Goal: Use online tool/utility: Utilize a website feature to perform a specific function

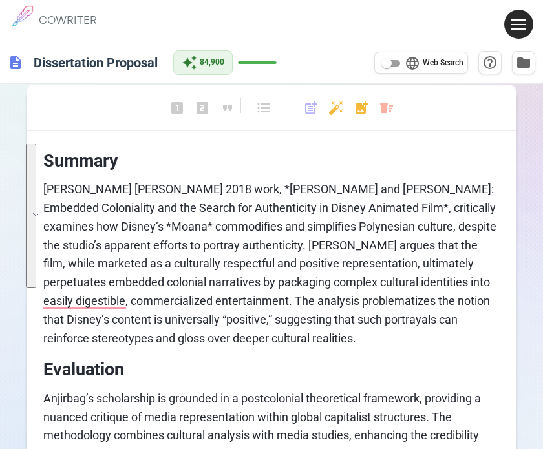
click at [378, 111] on div "format_bold format_italic format_underlined looks_one looks_two looks_3 format_…" at bounding box center [271, 114] width 489 height 34
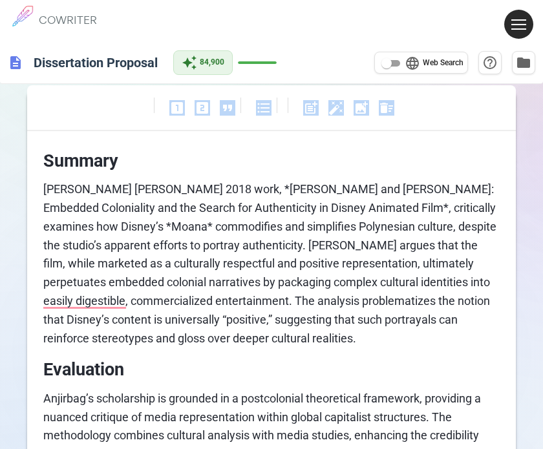
click at [378, 111] on div "format_bold format_italic format_underlined looks_one looks_two looks_3 format_…" at bounding box center [271, 114] width 489 height 34
click at [393, 111] on body "1 COWRITER Products Writing Marketing Emails Images (soon) About Contact My Pro…" at bounding box center [271, 455] width 543 height 910
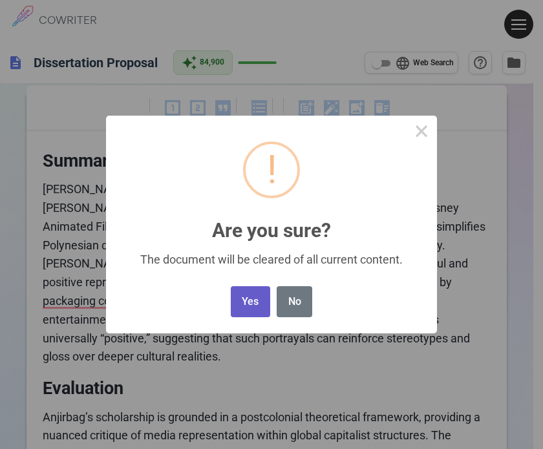
click at [256, 298] on button "Yes" at bounding box center [250, 302] width 39 height 32
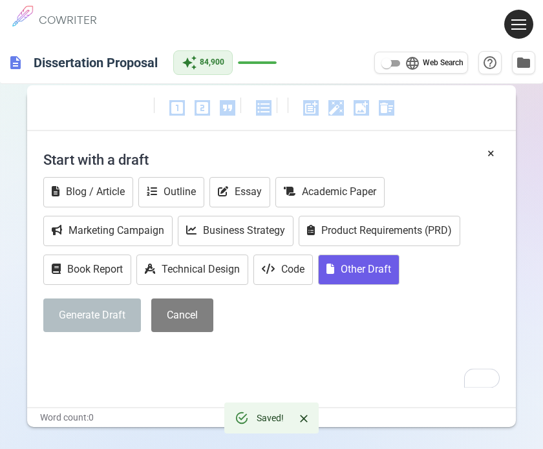
click at [361, 274] on button "Other Draft" at bounding box center [358, 270] width 81 height 30
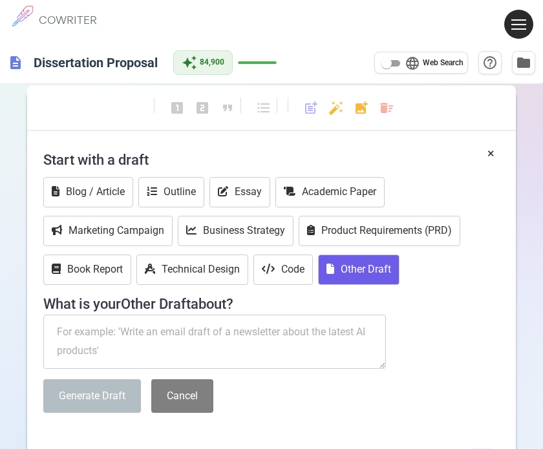
click at [132, 336] on textarea "To enrich screen reader interactions, please activate Accessibility in Grammarl…" at bounding box center [214, 342] width 343 height 54
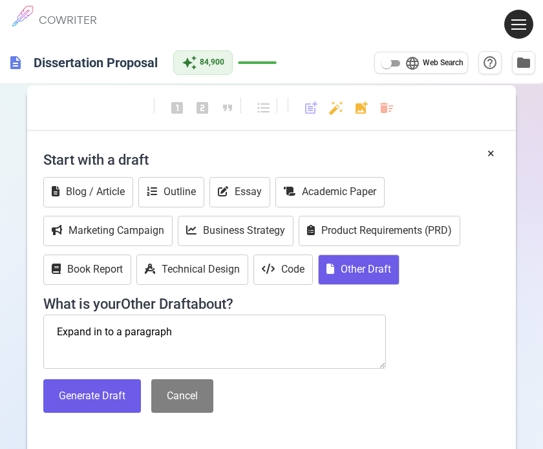
paste textarea "[PERSON_NAME], et al. (2021). “Longitudinal effects of princess culture.” Psych…"
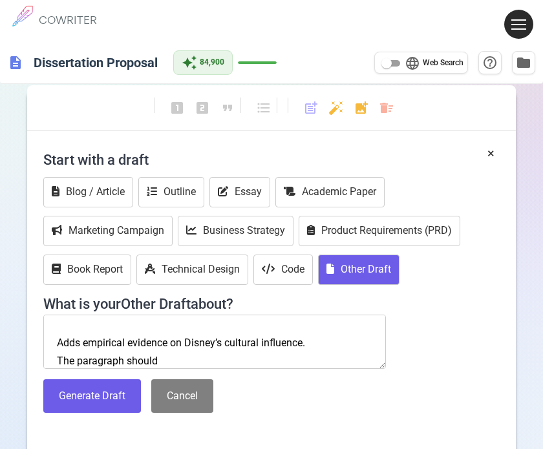
scroll to position [138, 0]
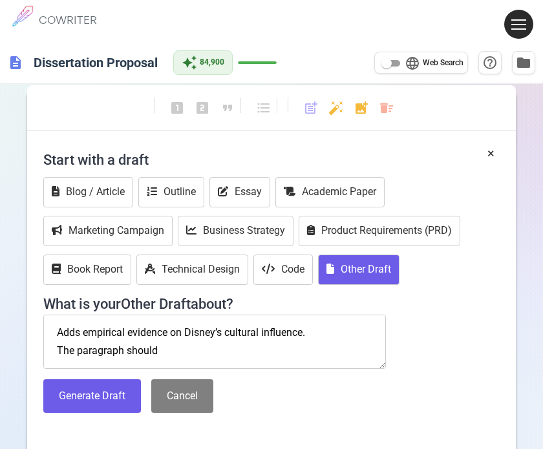
paste textarea "Summary – Outline the main argument, findings, or perspective of the source. Ev…"
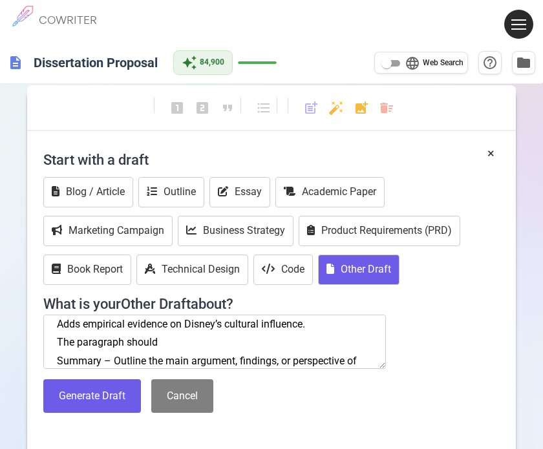
scroll to position [287, 0]
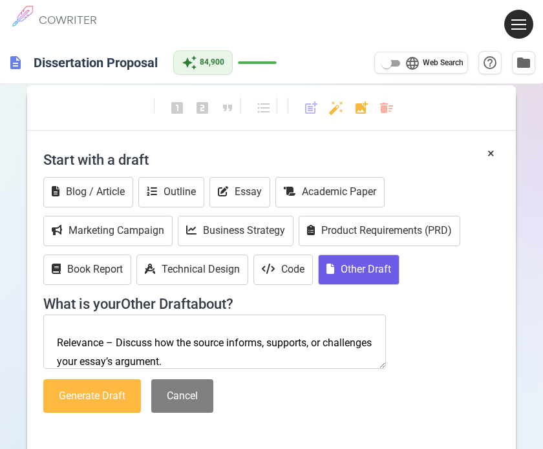
type textarea "Expand in to a paragraph [PERSON_NAME], et al. (2021). “Longitudinal effects of…"
click at [85, 395] on button "Generate Draft" at bounding box center [92, 397] width 98 height 34
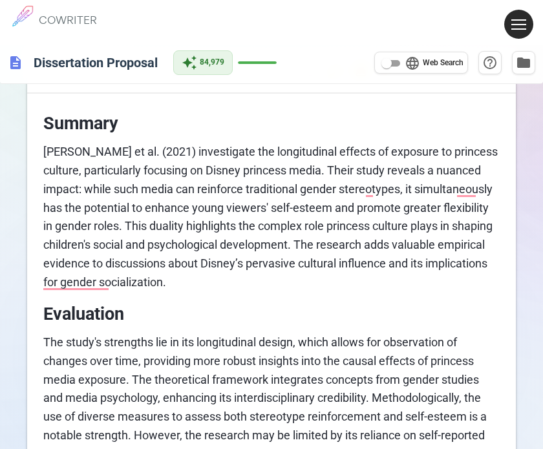
scroll to position [16, 0]
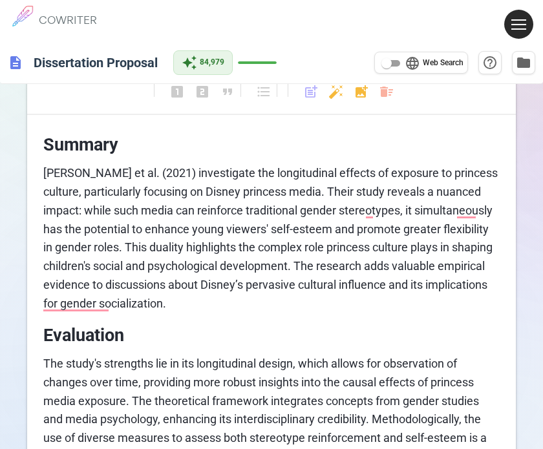
drag, startPoint x: 128, startPoint y: 302, endPoint x: 39, endPoint y: 216, distance: 123.9
drag, startPoint x: 39, startPoint y: 216, endPoint x: 358, endPoint y: 307, distance: 332.2
click at [365, 310] on p "[PERSON_NAME] et al. (2021) investigate the longitudinal effects of exposure to…" at bounding box center [271, 238] width 456 height 149
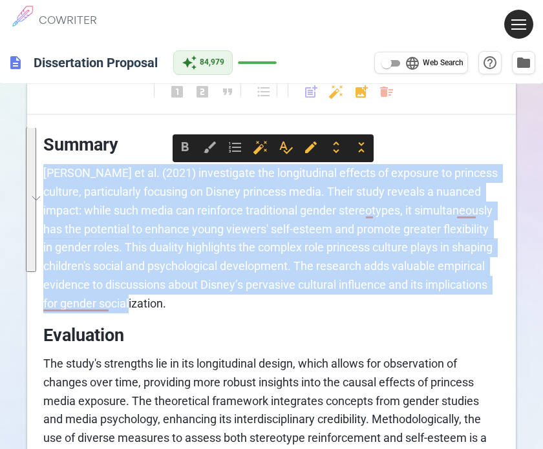
drag, startPoint x: 124, startPoint y: 305, endPoint x: 44, endPoint y: 164, distance: 162.2
click at [44, 164] on p "[PERSON_NAME] et al. (2021) investigate the longitudinal effects of exposure to…" at bounding box center [271, 238] width 456 height 149
copy span "[PERSON_NAME] et al. (2021) investigate the longitudinal effects of exposure to…"
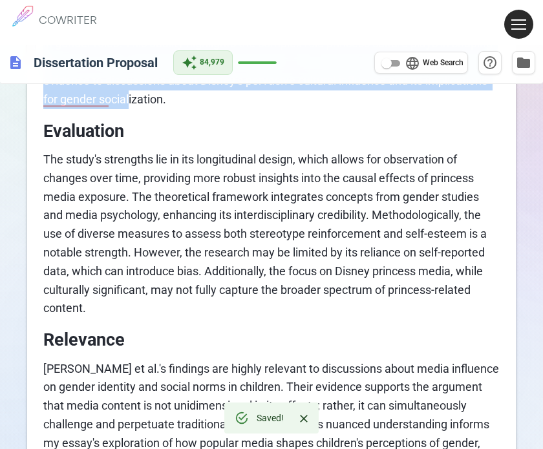
scroll to position [275, 0]
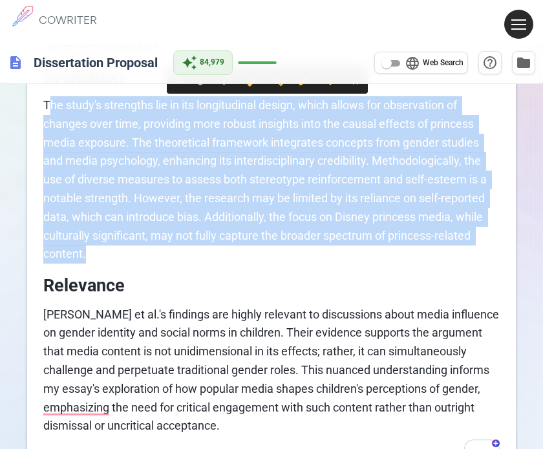
drag, startPoint x: 96, startPoint y: 261, endPoint x: 52, endPoint y: 110, distance: 156.9
click at [52, 110] on p "The study's strengths lie in its longitudinal design, which allows for observat…" at bounding box center [271, 179] width 456 height 167
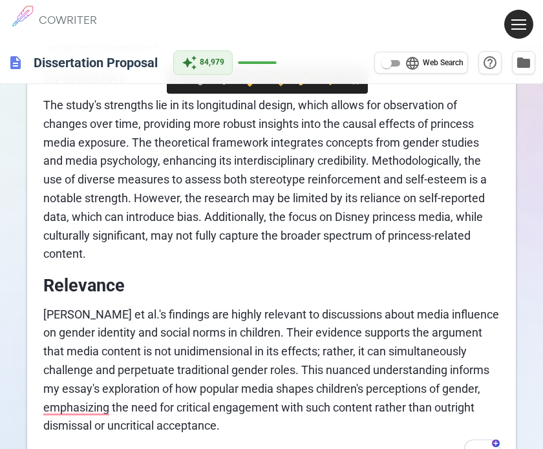
click at [45, 107] on span "The study's strengths lie in its longitudinal design, which allows for observat…" at bounding box center [266, 179] width 446 height 162
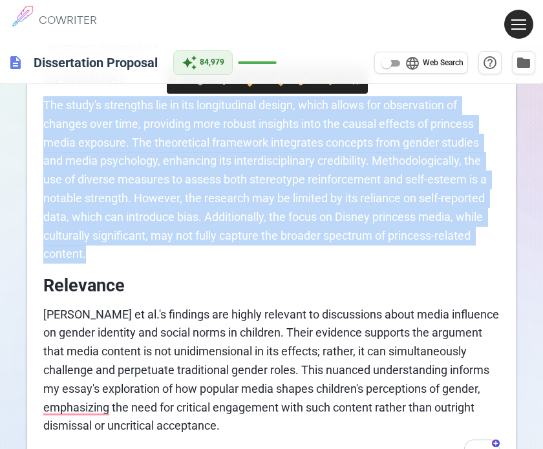
drag, startPoint x: 43, startPoint y: 105, endPoint x: 118, endPoint y: 245, distance: 158.8
click at [118, 245] on p "The study's strengths lie in its longitudinal design, which allows for observat…" at bounding box center [271, 179] width 456 height 167
copy span "The study's strengths lie in its longitudinal design, which allows for observat…"
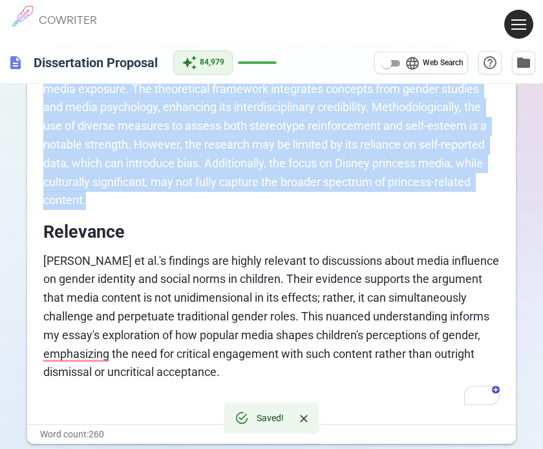
scroll to position [404, 0]
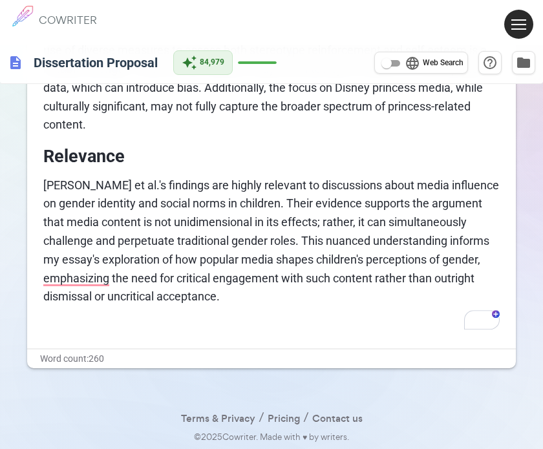
drag, startPoint x: 234, startPoint y: 306, endPoint x: 63, endPoint y: 230, distance: 186.7
drag, startPoint x: 63, startPoint y: 230, endPoint x: 27, endPoint y: 175, distance: 66.7
drag, startPoint x: 27, startPoint y: 175, endPoint x: 321, endPoint y: 218, distance: 297.4
click at [321, 218] on span "[PERSON_NAME] et al.'s findings are highly relevant to discussions about media …" at bounding box center [272, 240] width 458 height 125
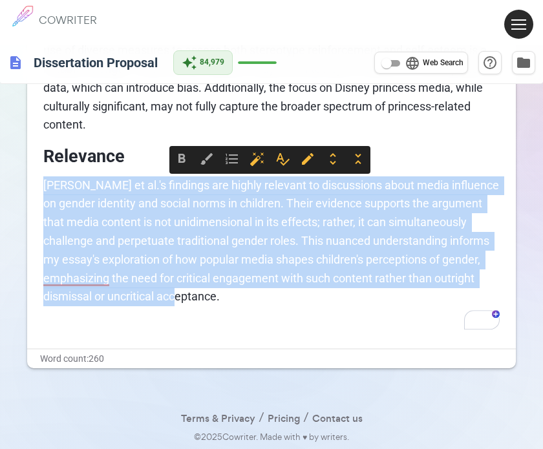
drag, startPoint x: 255, startPoint y: 292, endPoint x: 25, endPoint y: 184, distance: 254.6
click at [25, 184] on div "format_bold format_italic format_underlined looks_one looks_two looks_3 format_…" at bounding box center [271, 64] width 543 height 774
copy span "[PERSON_NAME] et al.'s findings are highly relevant to discussions about media …"
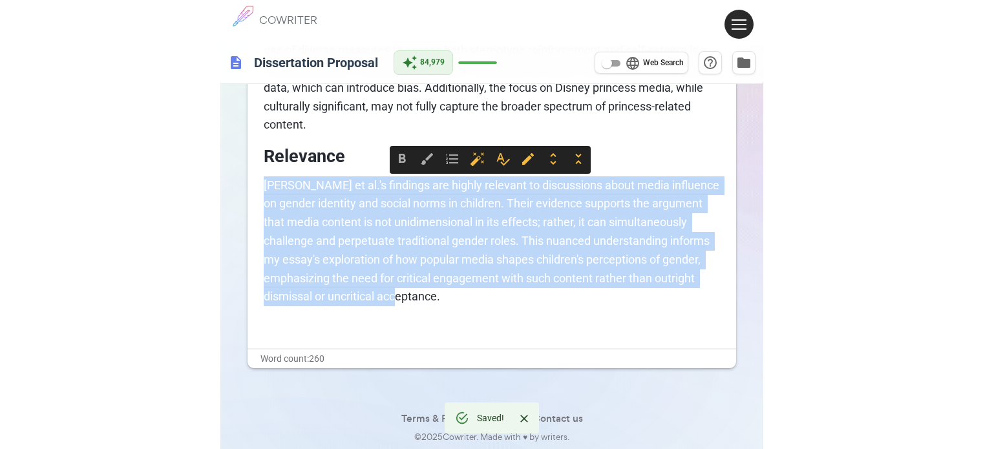
scroll to position [358, 0]
